Goal: Answer question/provide support: Share knowledge or assist other users

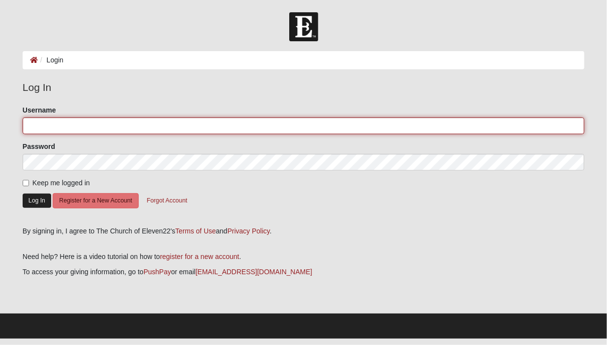
type input "jaxdeb08@live.com"
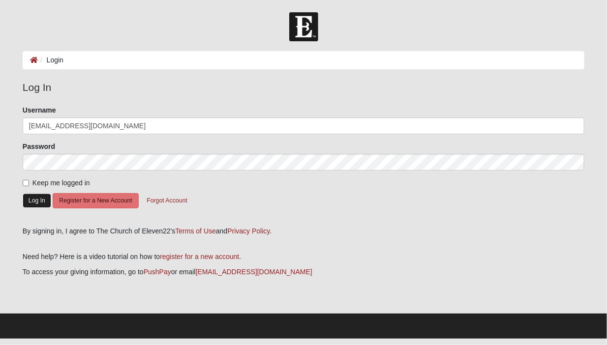
click at [38, 202] on button "Log In" at bounding box center [37, 201] width 29 height 14
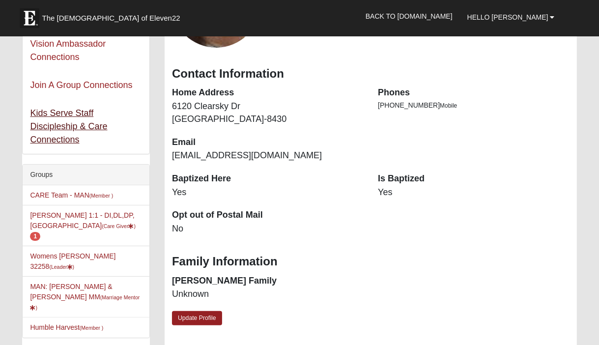
scroll to position [98, 0]
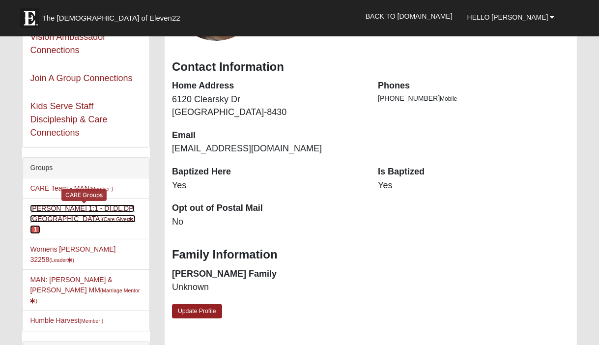
click at [100, 207] on link "[PERSON_NAME] 1:1 - DI,DL,DP,[GEOGRAPHIC_DATA] (Care Giver ) 1" at bounding box center [83, 219] width 106 height 29
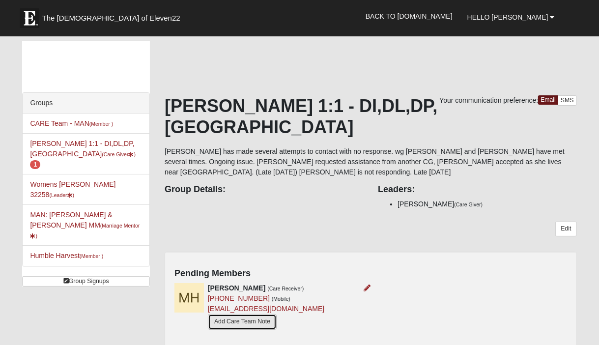
click at [254, 314] on link "Add Care Team Note" at bounding box center [242, 321] width 69 height 15
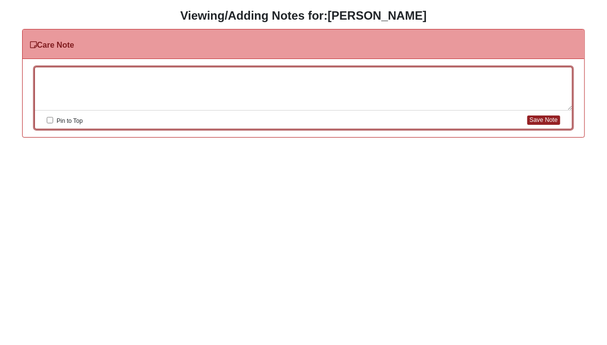
click at [102, 79] on div at bounding box center [303, 88] width 537 height 43
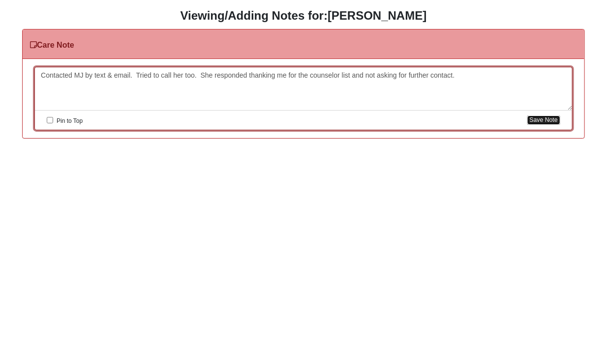
click at [535, 118] on button "Save Note" at bounding box center [543, 120] width 33 height 9
